Goal: Transaction & Acquisition: Obtain resource

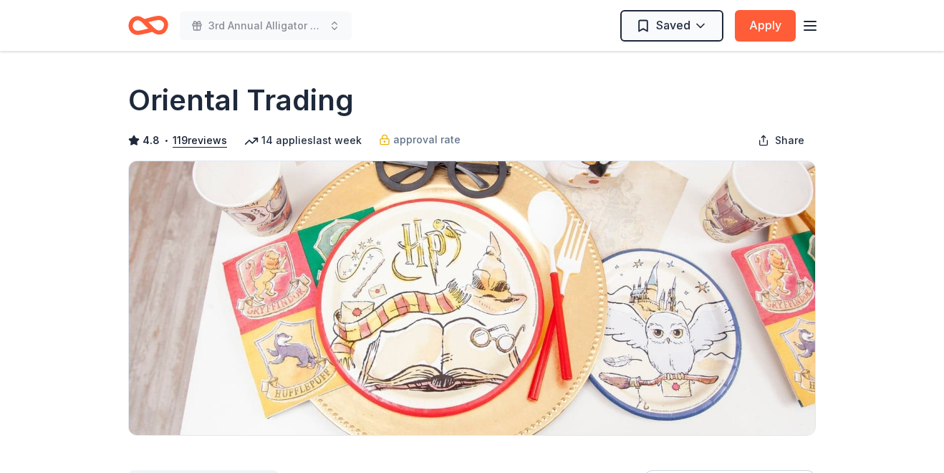
click at [810, 24] on icon "button" at bounding box center [809, 25] width 17 height 17
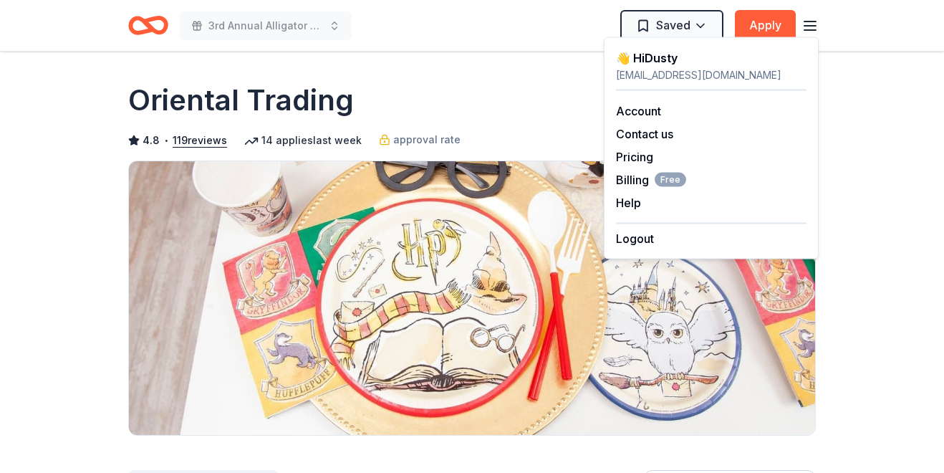
click at [462, 26] on div "3rd Annual Alligator Axl Ride Saved Apply" at bounding box center [471, 26] width 687 height 34
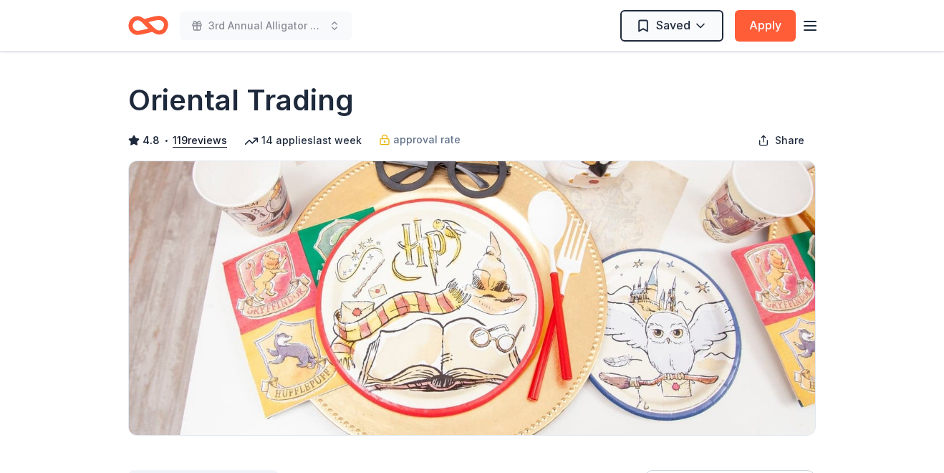
click at [141, 31] on icon "Home" at bounding box center [141, 25] width 22 height 14
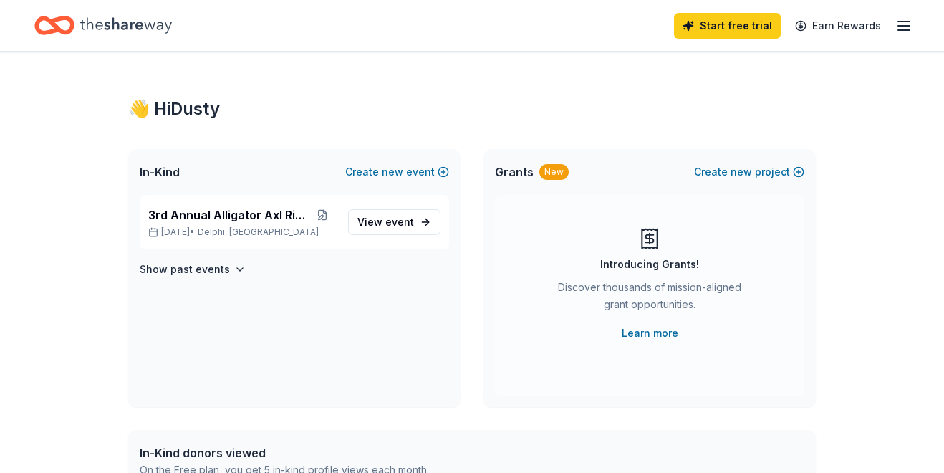
click at [909, 30] on line "button" at bounding box center [903, 30] width 11 height 0
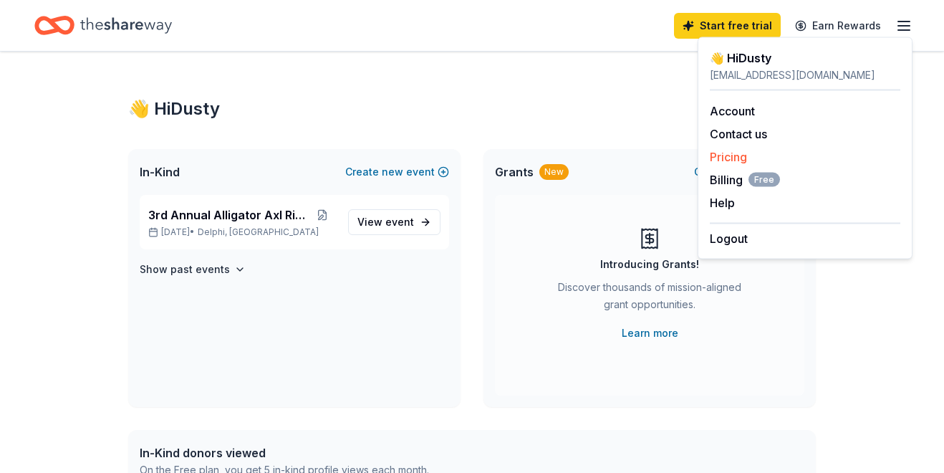
click at [726, 160] on link "Pricing" at bounding box center [728, 157] width 37 height 14
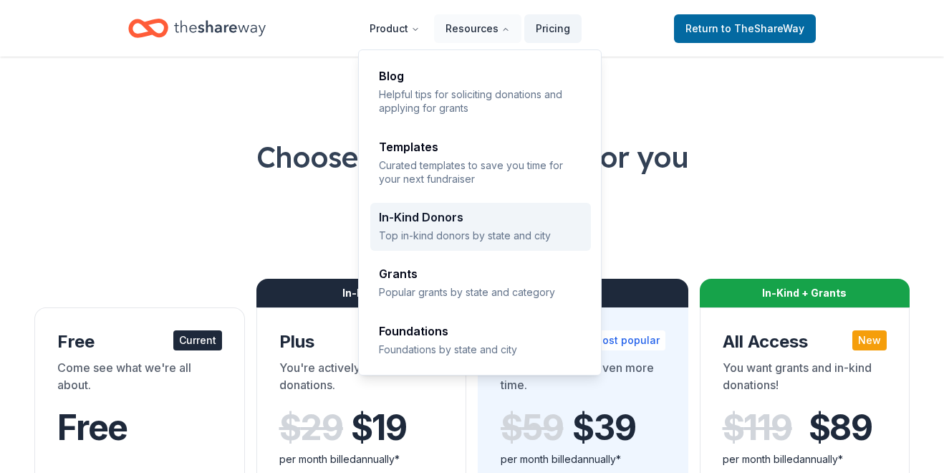
click at [442, 226] on div "In-Kind Donors Top in-kind donors by state and city" at bounding box center [480, 226] width 203 height 31
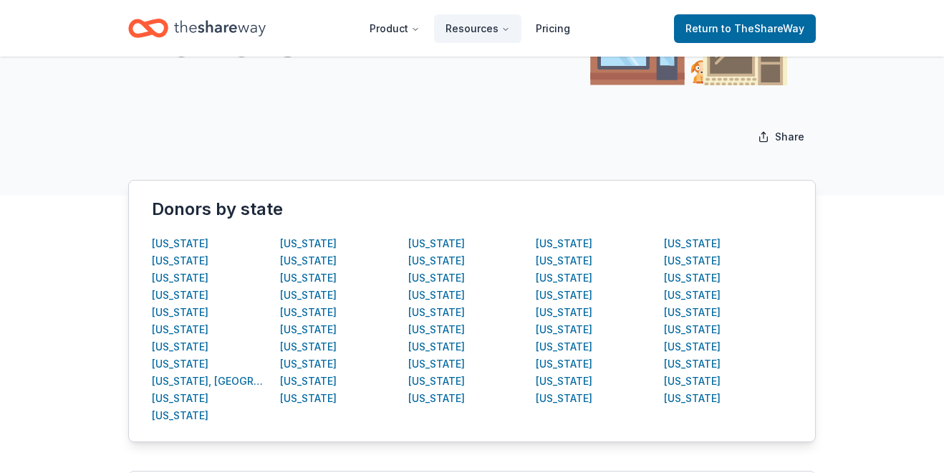
scroll to position [170, 0]
click at [305, 294] on div "Indiana" at bounding box center [308, 294] width 57 height 17
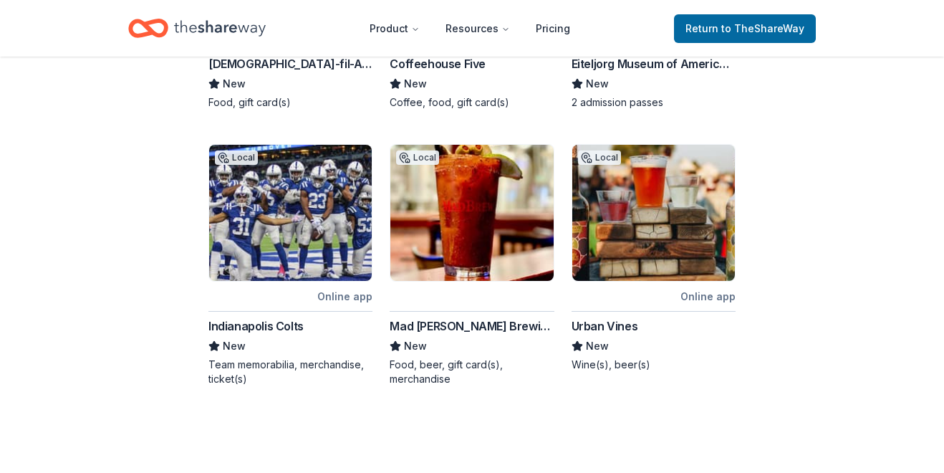
scroll to position [707, 0]
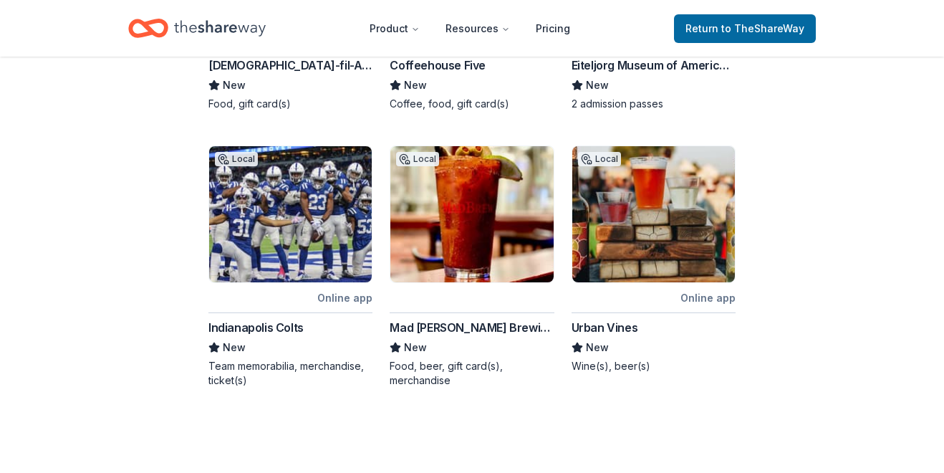
click at [249, 319] on div "Indianapolis Colts" at bounding box center [255, 327] width 95 height 17
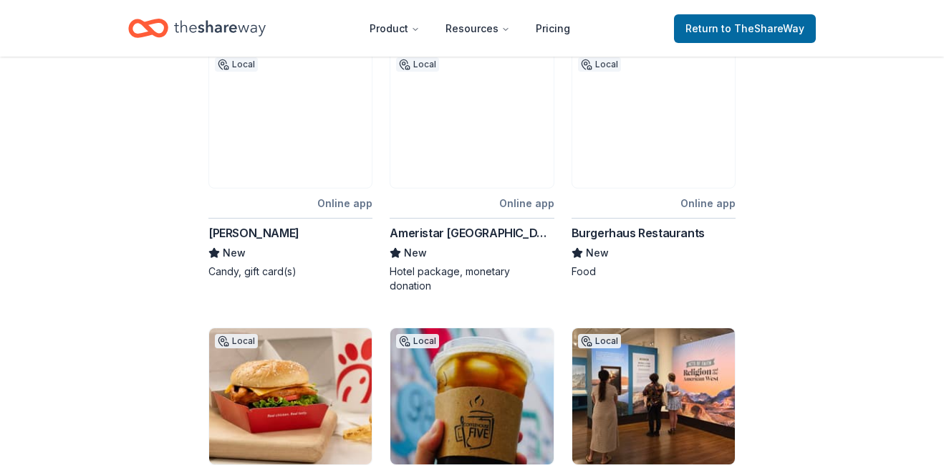
scroll to position [0, 0]
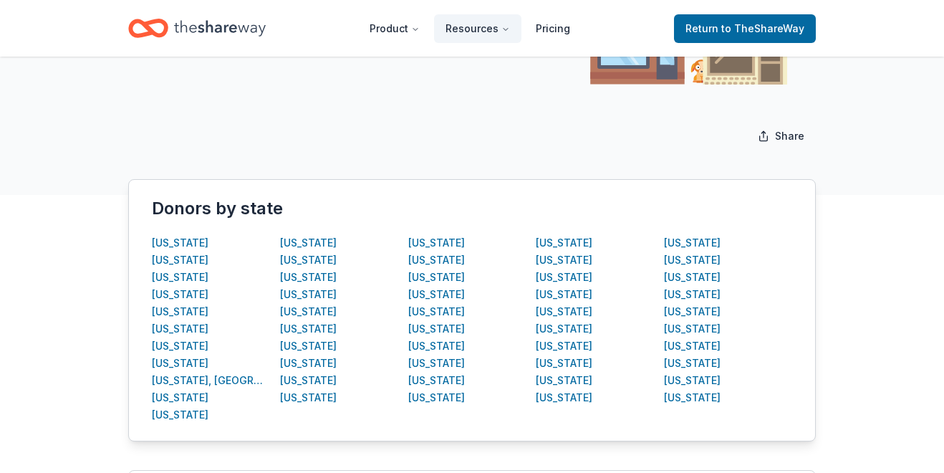
scroll to position [180, 0]
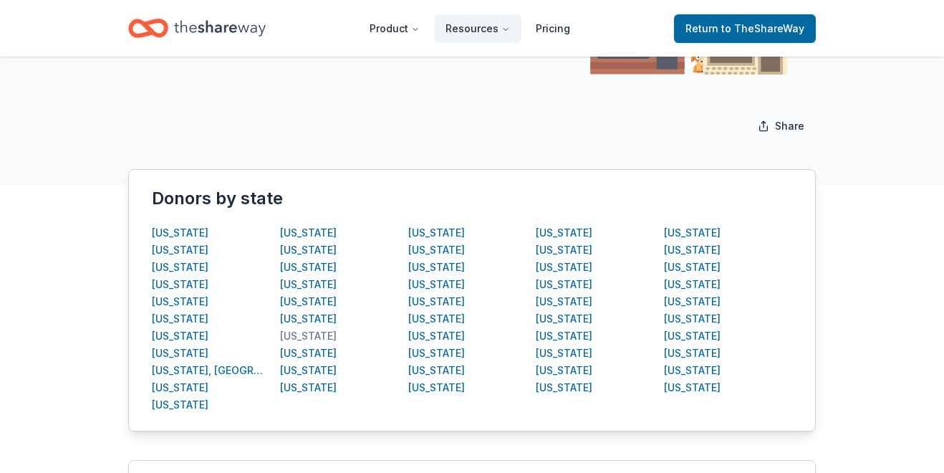
click at [299, 337] on div "Kentucky" at bounding box center [308, 335] width 57 height 17
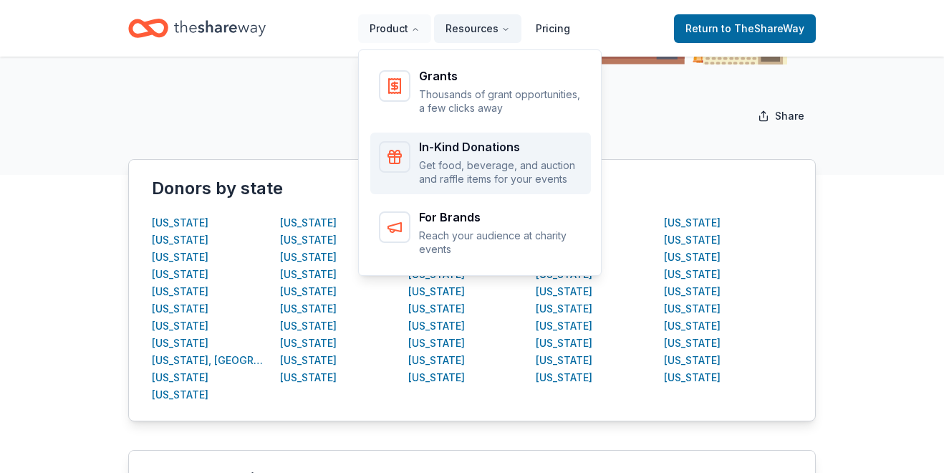
click at [478, 163] on p "Get food, beverage, and auction and raffle items for your events" at bounding box center [500, 172] width 163 height 28
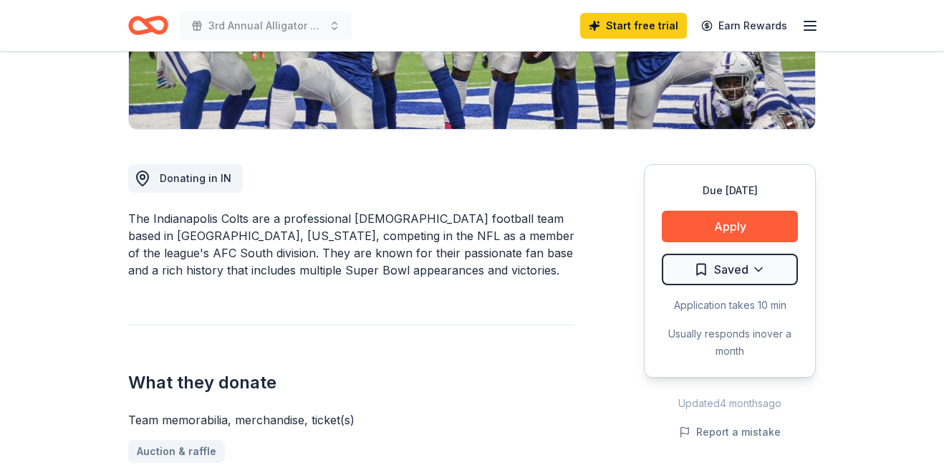
scroll to position [303, 0]
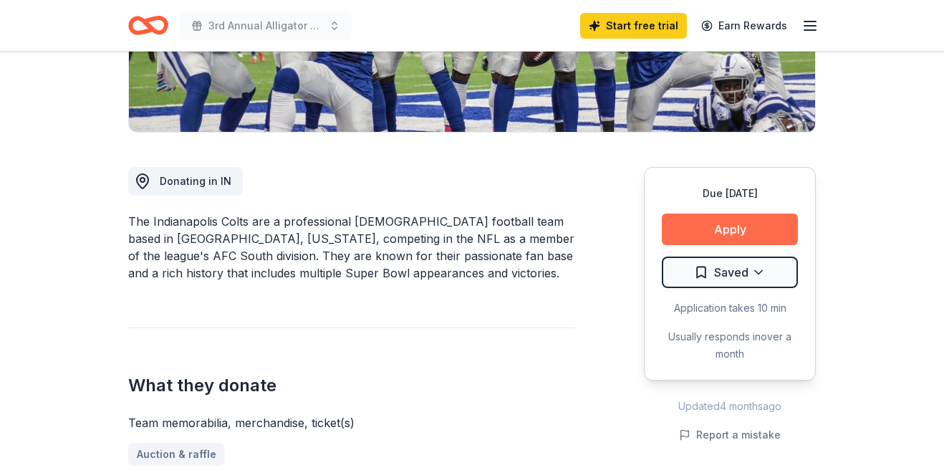
click at [732, 231] on button "Apply" at bounding box center [730, 229] width 136 height 32
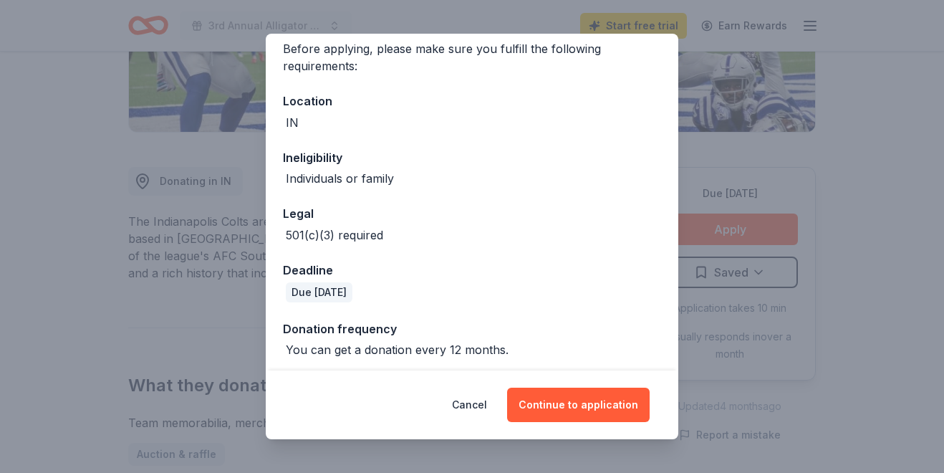
scroll to position [120, 0]
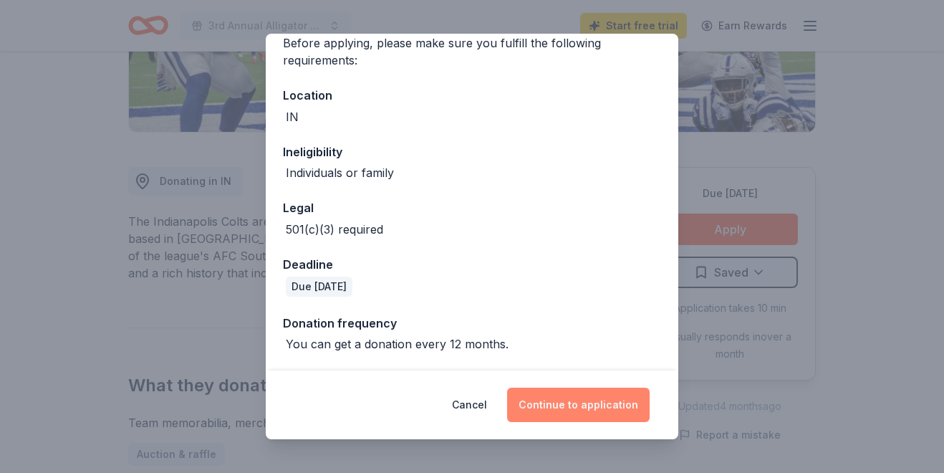
click at [587, 406] on button "Continue to application" at bounding box center [578, 404] width 142 height 34
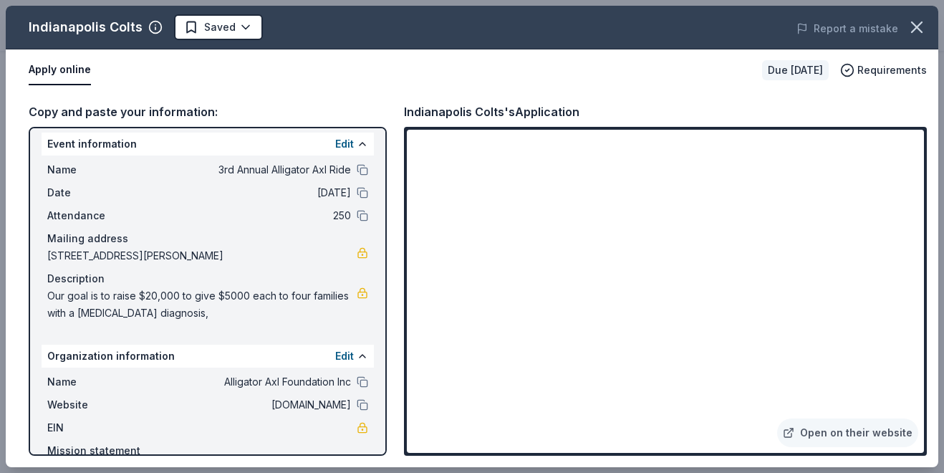
scroll to position [0, 0]
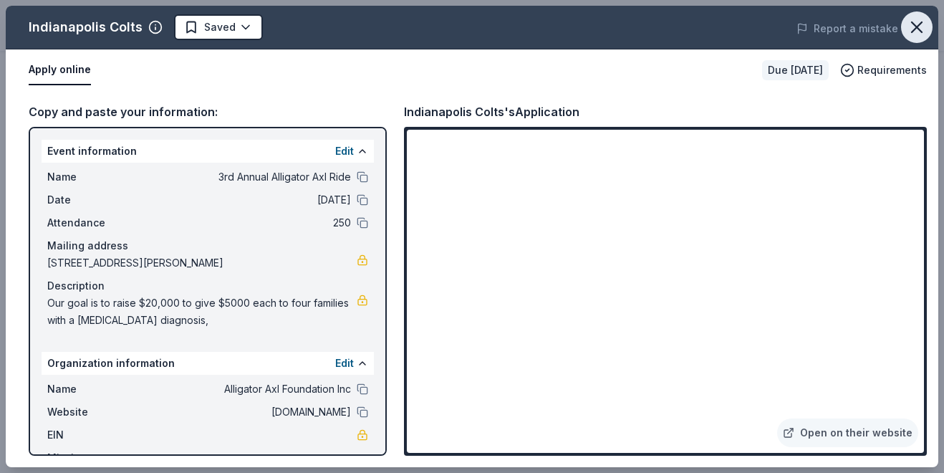
click at [915, 25] on icon "button" at bounding box center [916, 27] width 20 height 20
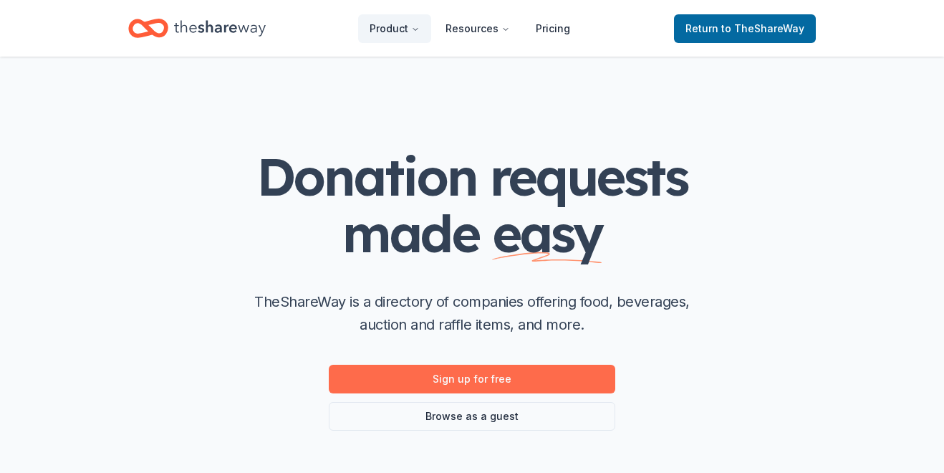
click at [491, 379] on link "Sign up for free" at bounding box center [472, 378] width 286 height 29
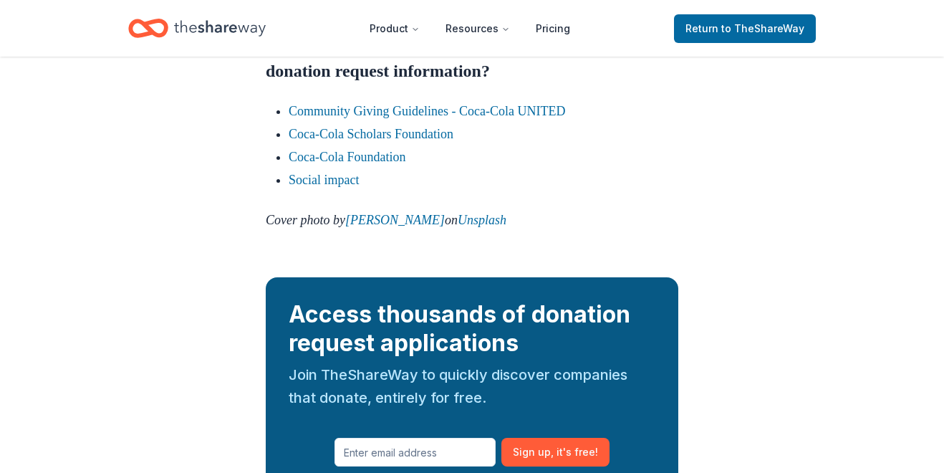
scroll to position [2230, 0]
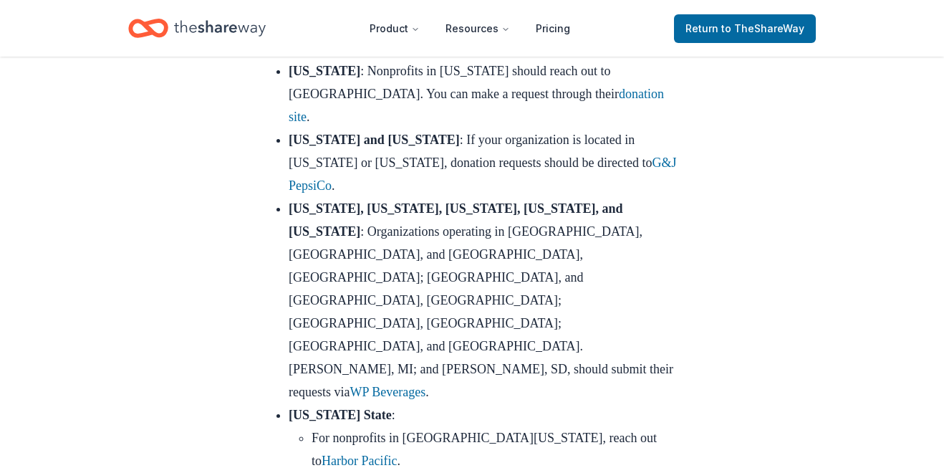
scroll to position [1019, 0]
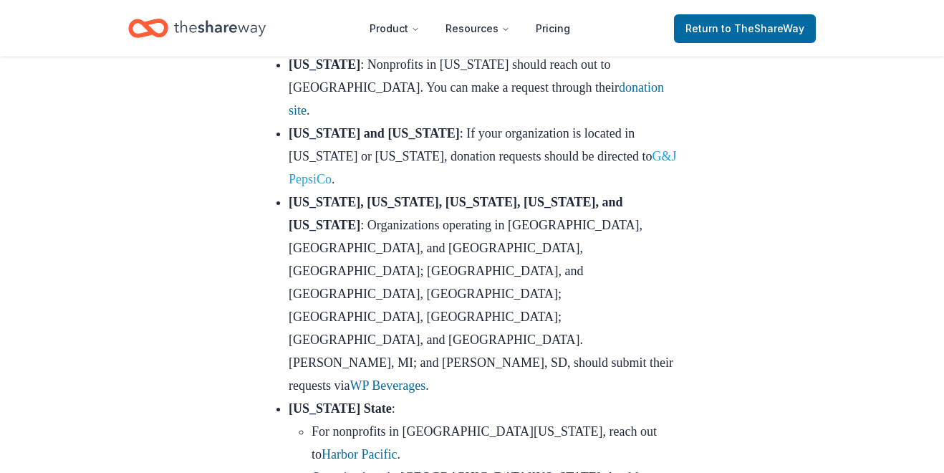
click at [610, 186] on link "G&J PepsiCo" at bounding box center [483, 167] width 388 height 37
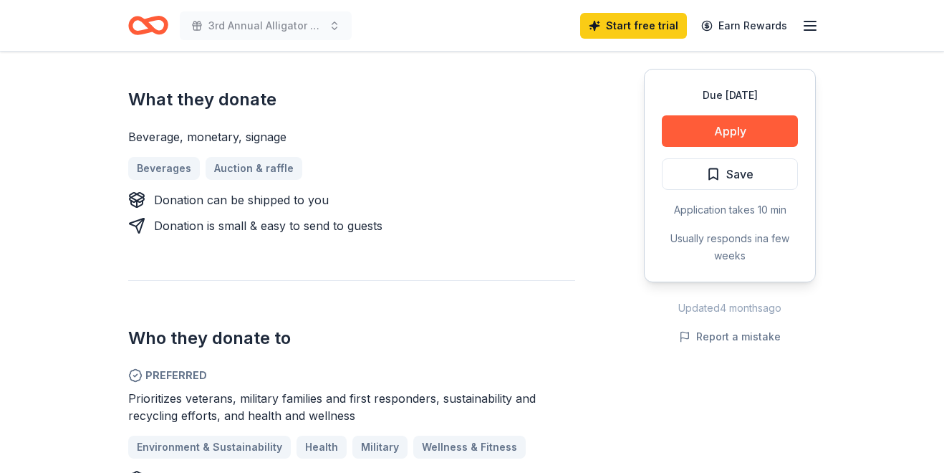
scroll to position [567, 0]
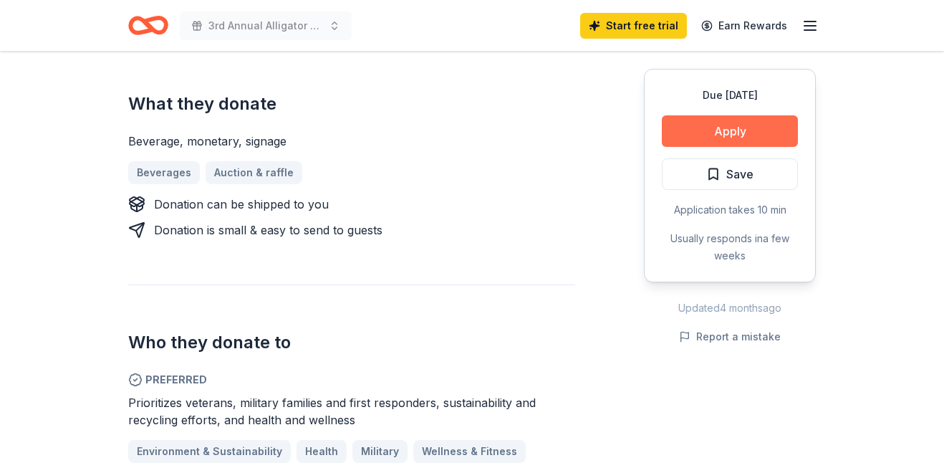
click at [701, 134] on button "Apply" at bounding box center [730, 131] width 136 height 32
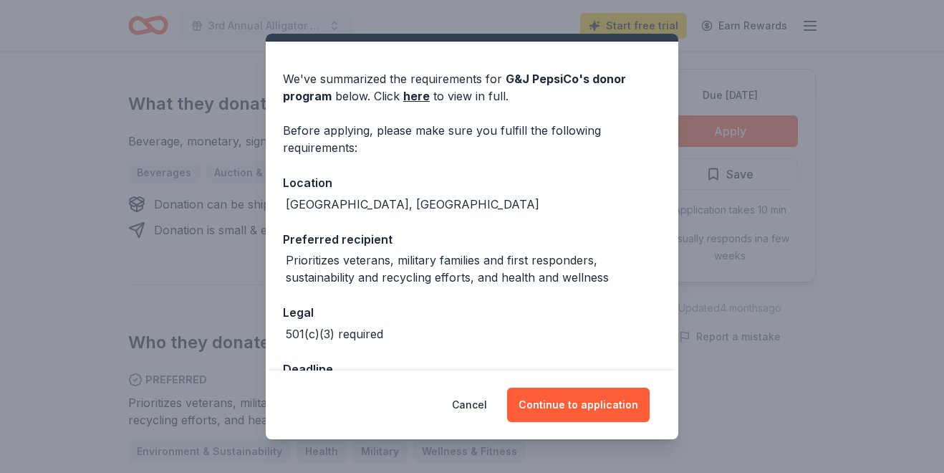
scroll to position [81, 0]
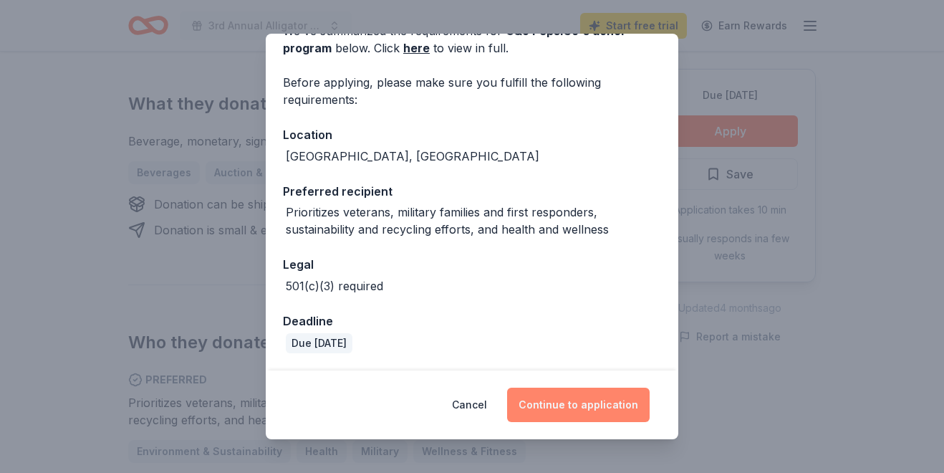
click at [582, 395] on button "Continue to application" at bounding box center [578, 404] width 142 height 34
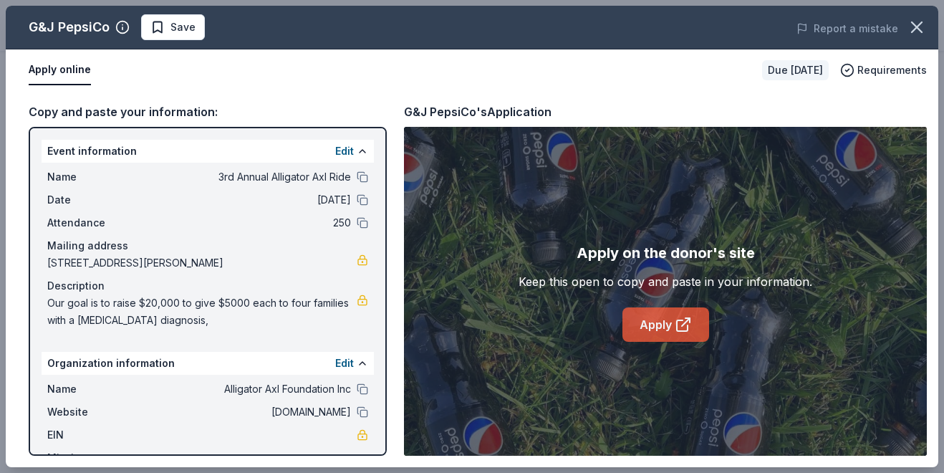
click at [662, 325] on link "Apply" at bounding box center [665, 324] width 87 height 34
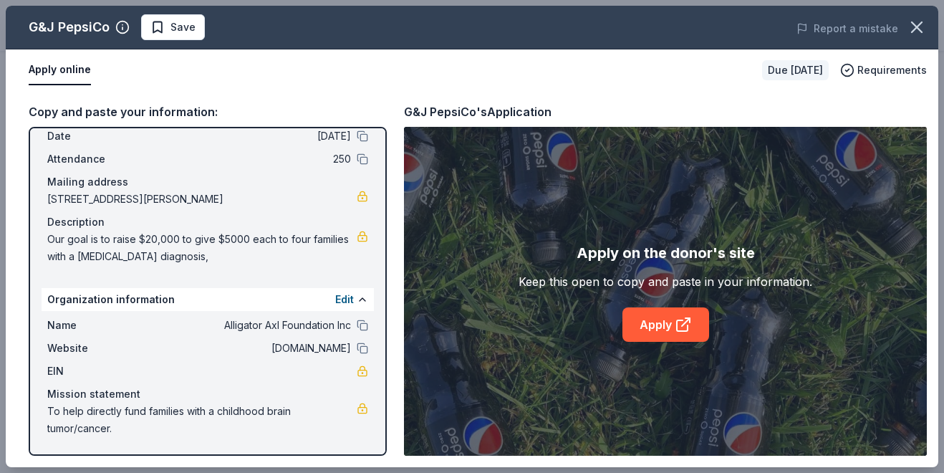
scroll to position [0, 0]
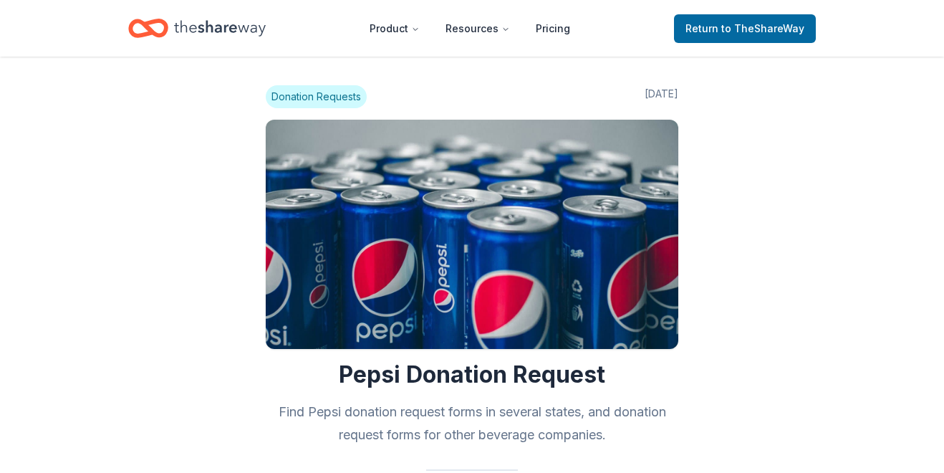
scroll to position [1019, 0]
